Goal: Information Seeking & Learning: Learn about a topic

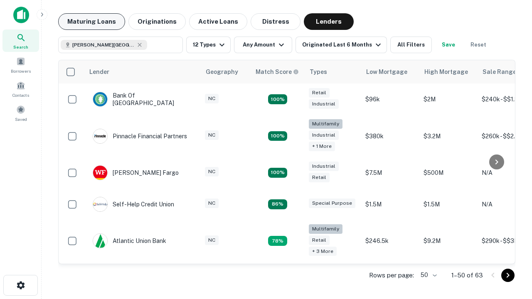
click at [91, 22] on button "Maturing Loans" at bounding box center [91, 21] width 67 height 17
